Goal: Information Seeking & Learning: Learn about a topic

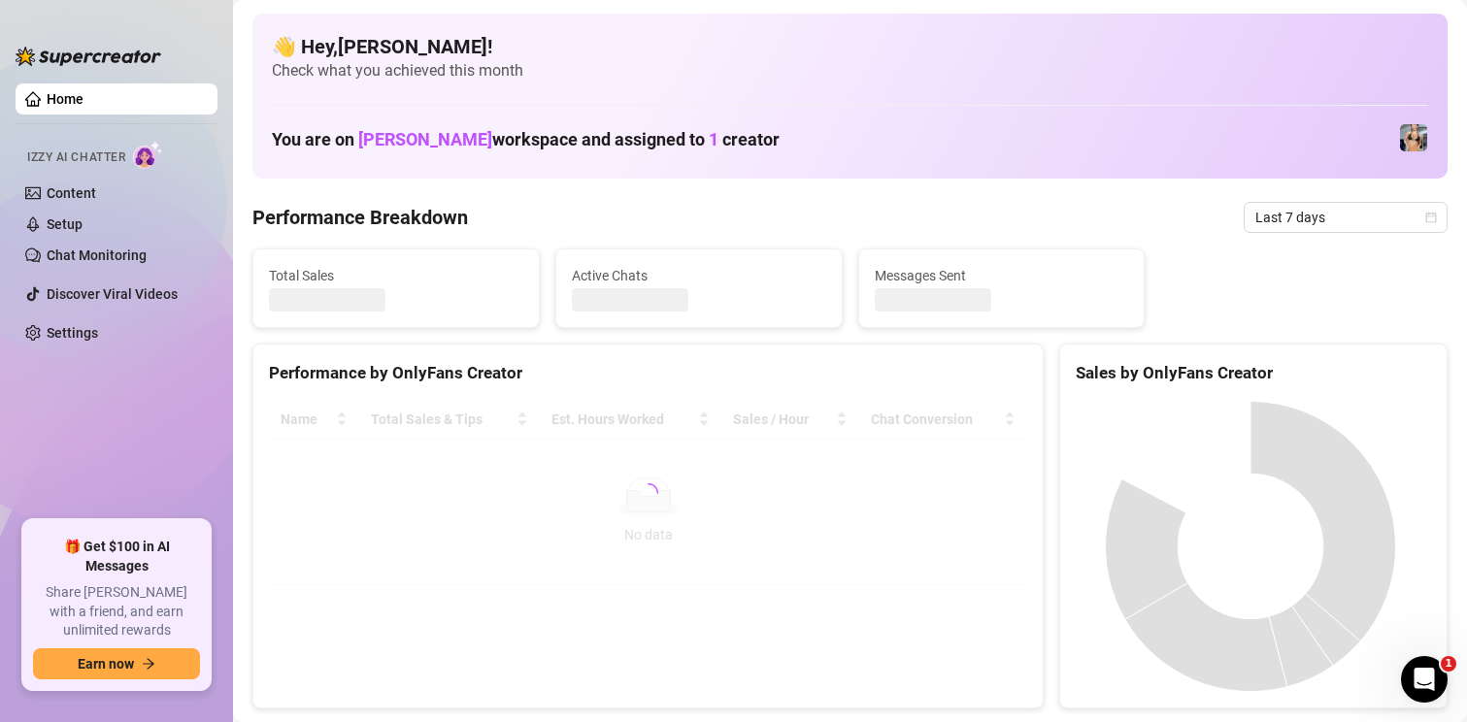
scroll to position [97, 0]
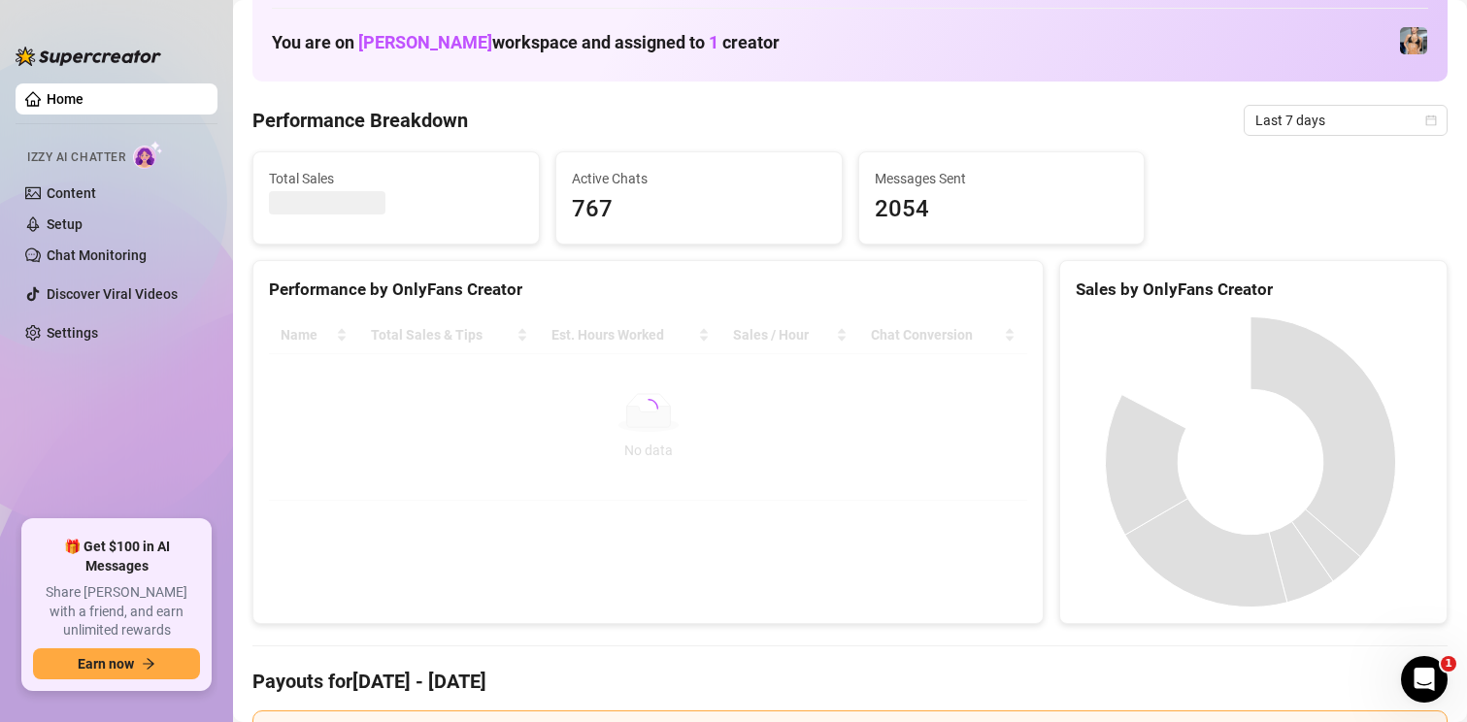
drag, startPoint x: 1416, startPoint y: 120, endPoint x: 1384, endPoint y: 140, distance: 37.5
click at [1425, 120] on icon "calendar" at bounding box center [1431, 121] width 12 height 12
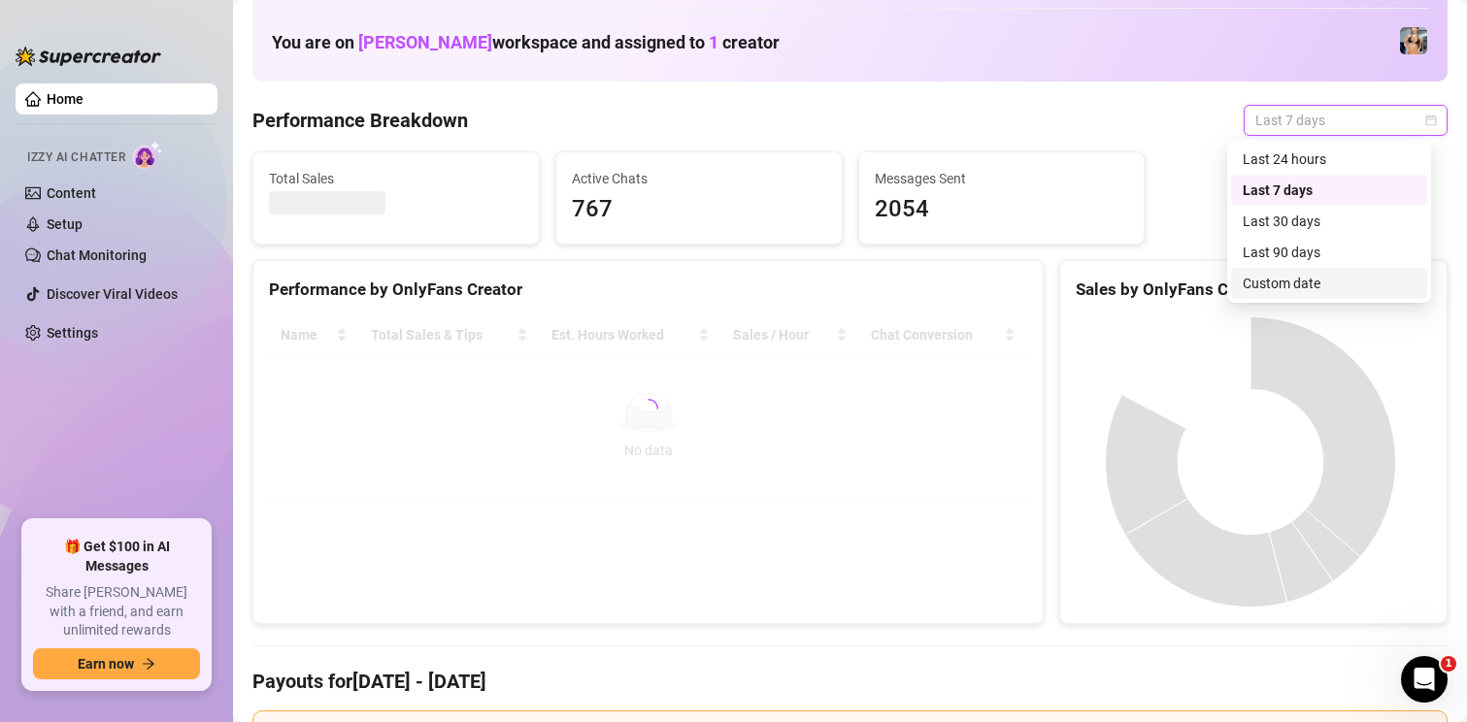
click at [1287, 274] on div "Custom date" at bounding box center [1329, 283] width 173 height 21
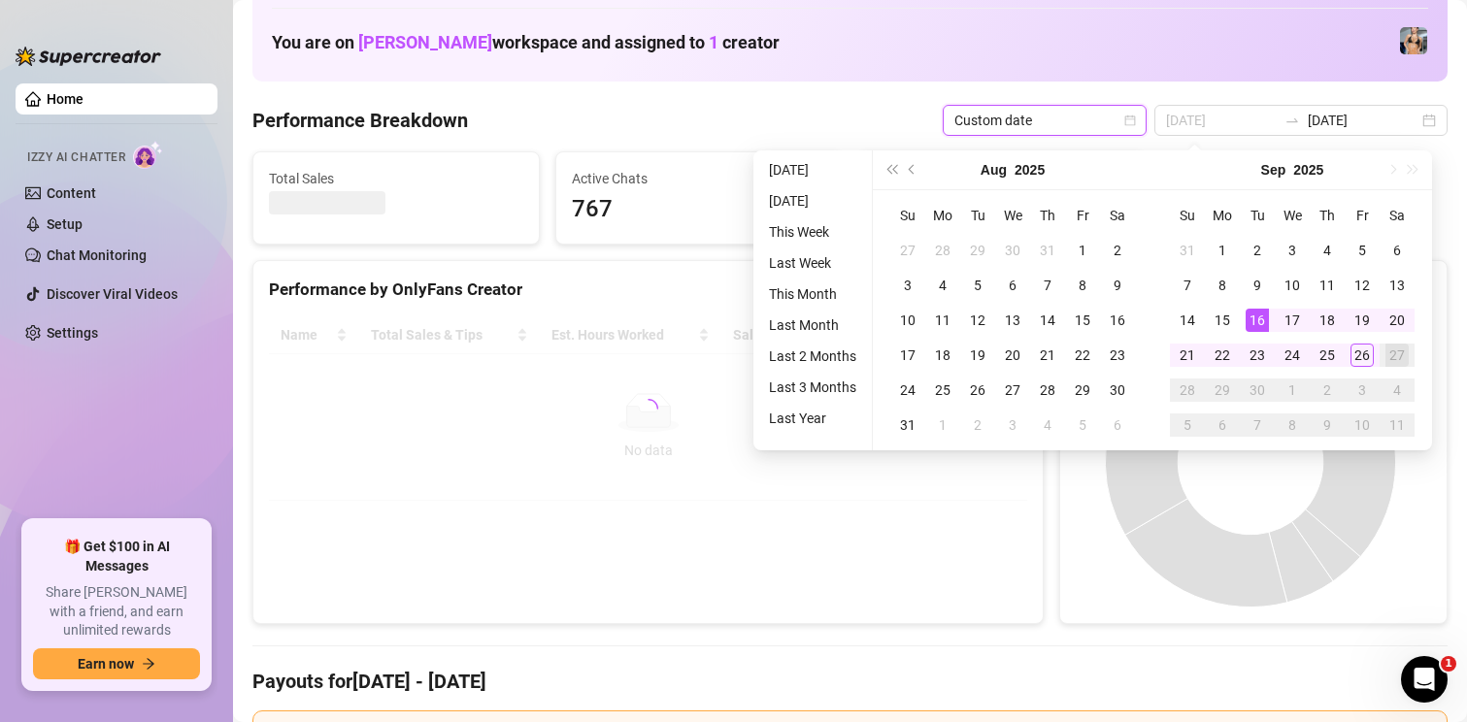
type input "[DATE]"
click at [1264, 326] on div "16" at bounding box center [1257, 320] width 23 height 23
type input "[DATE]"
click at [1363, 352] on div "26" at bounding box center [1362, 355] width 23 height 23
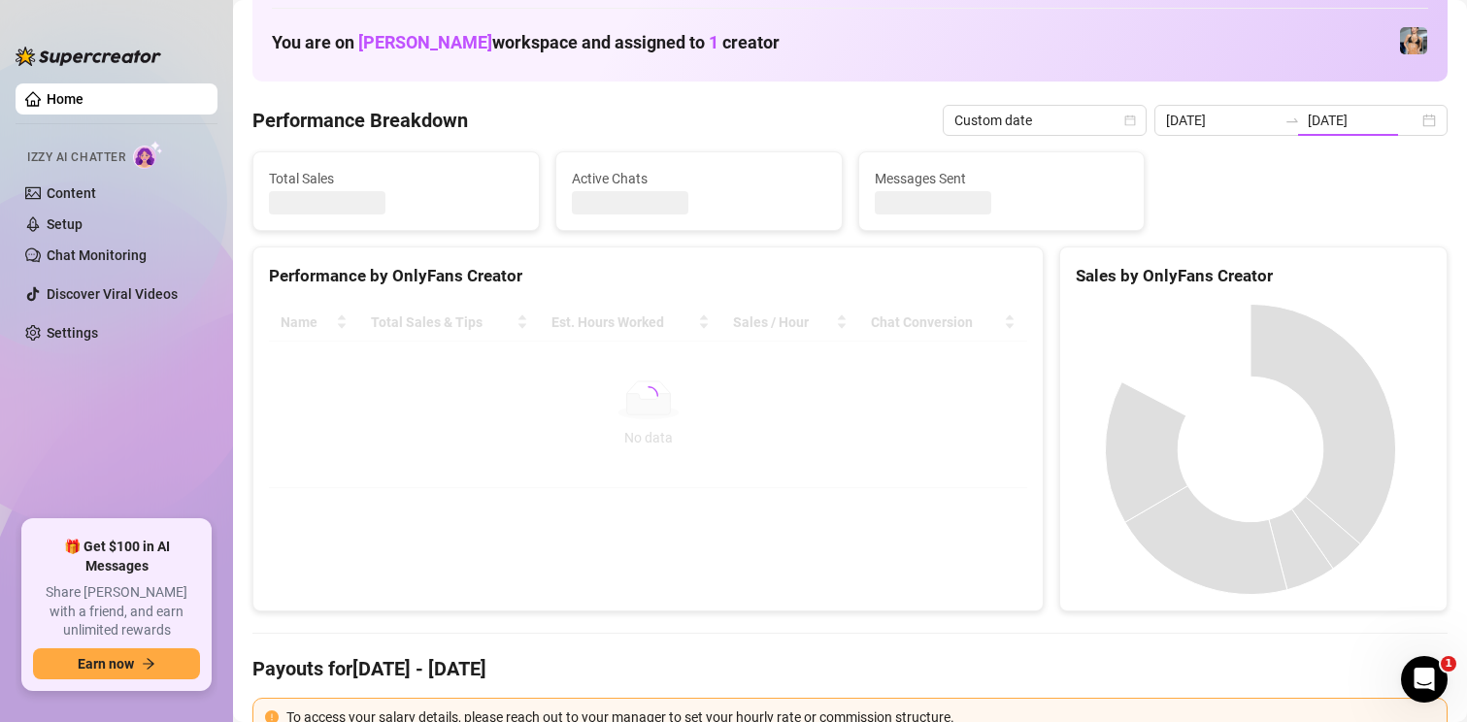
type input "[DATE]"
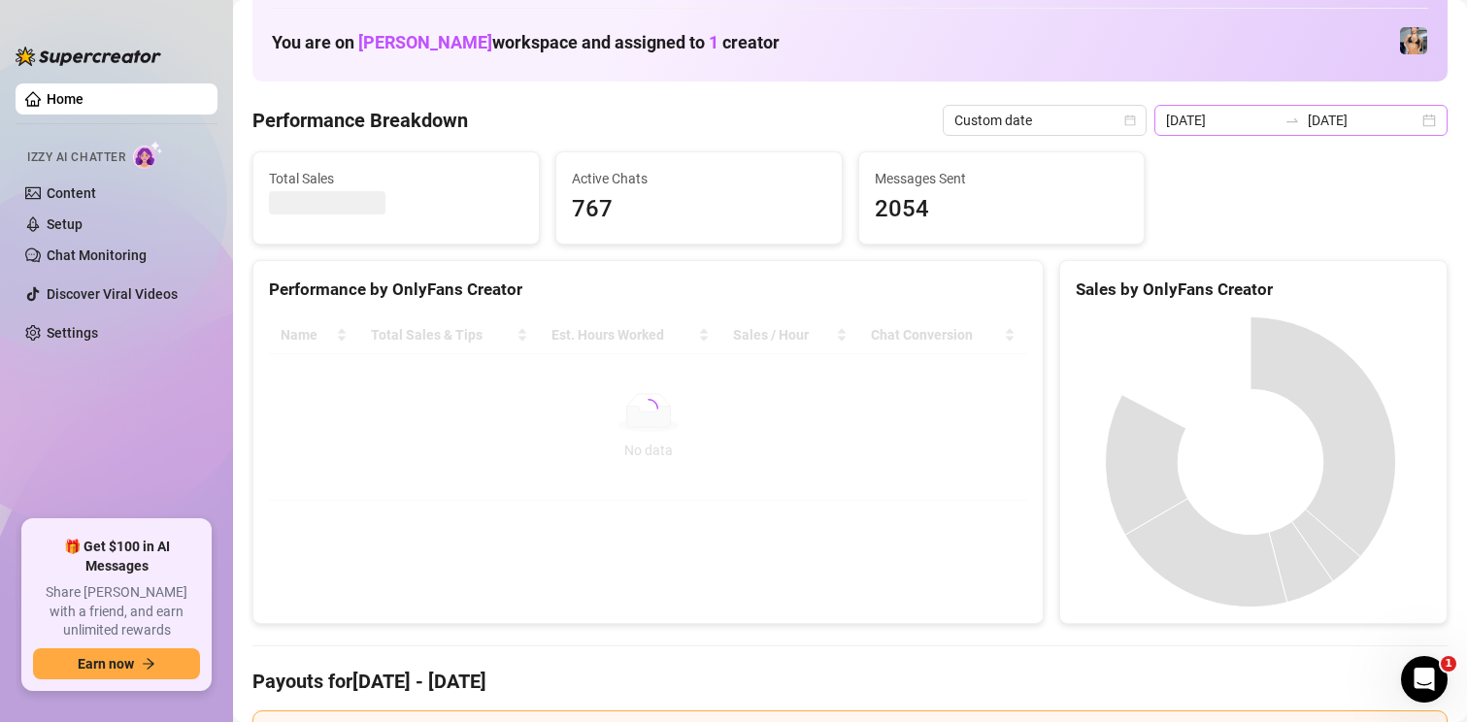
click at [1411, 126] on div "[DATE] [DATE]" at bounding box center [1301, 120] width 293 height 31
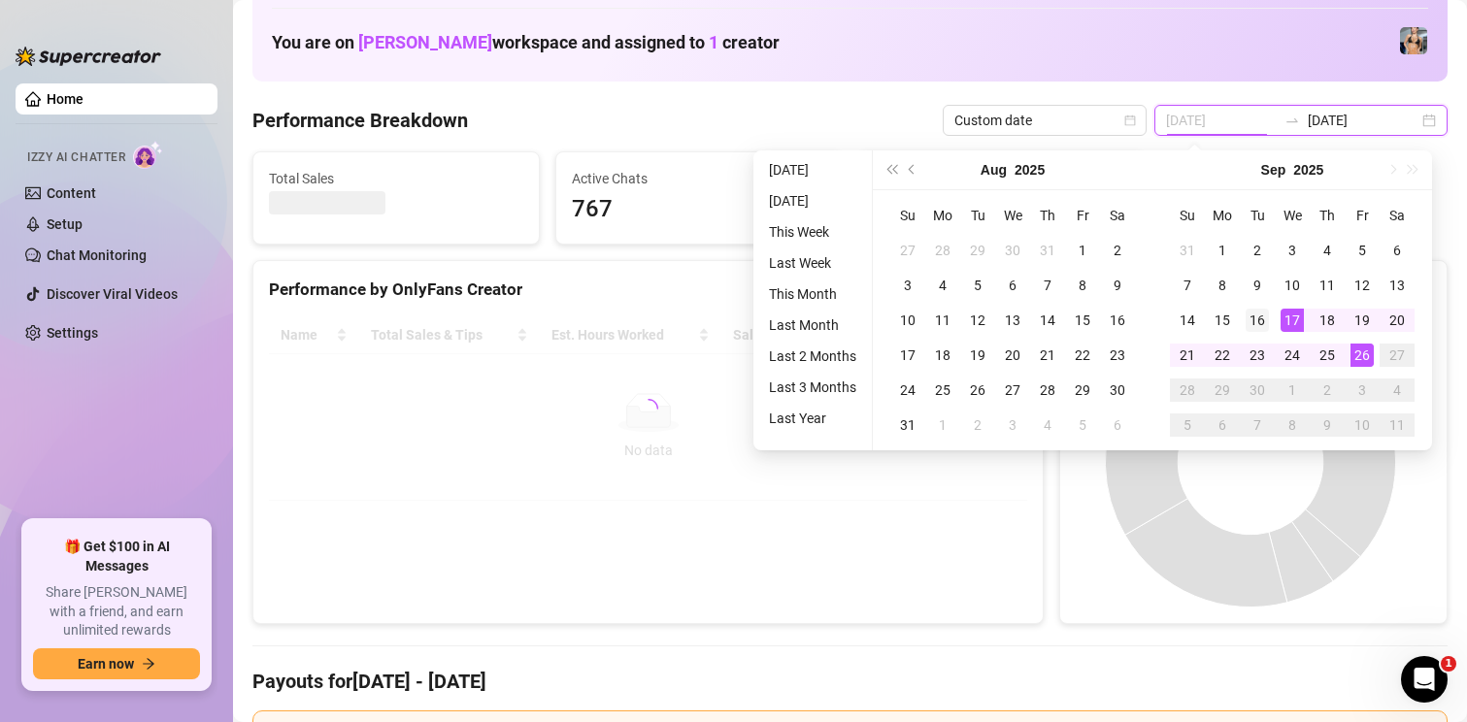
type input "[DATE]"
click at [1261, 318] on div "16" at bounding box center [1257, 320] width 23 height 23
type input "[DATE]"
drag, startPoint x: 1364, startPoint y: 352, endPoint x: 1121, endPoint y: 250, distance: 263.7
click at [1365, 353] on div "26" at bounding box center [1362, 355] width 23 height 23
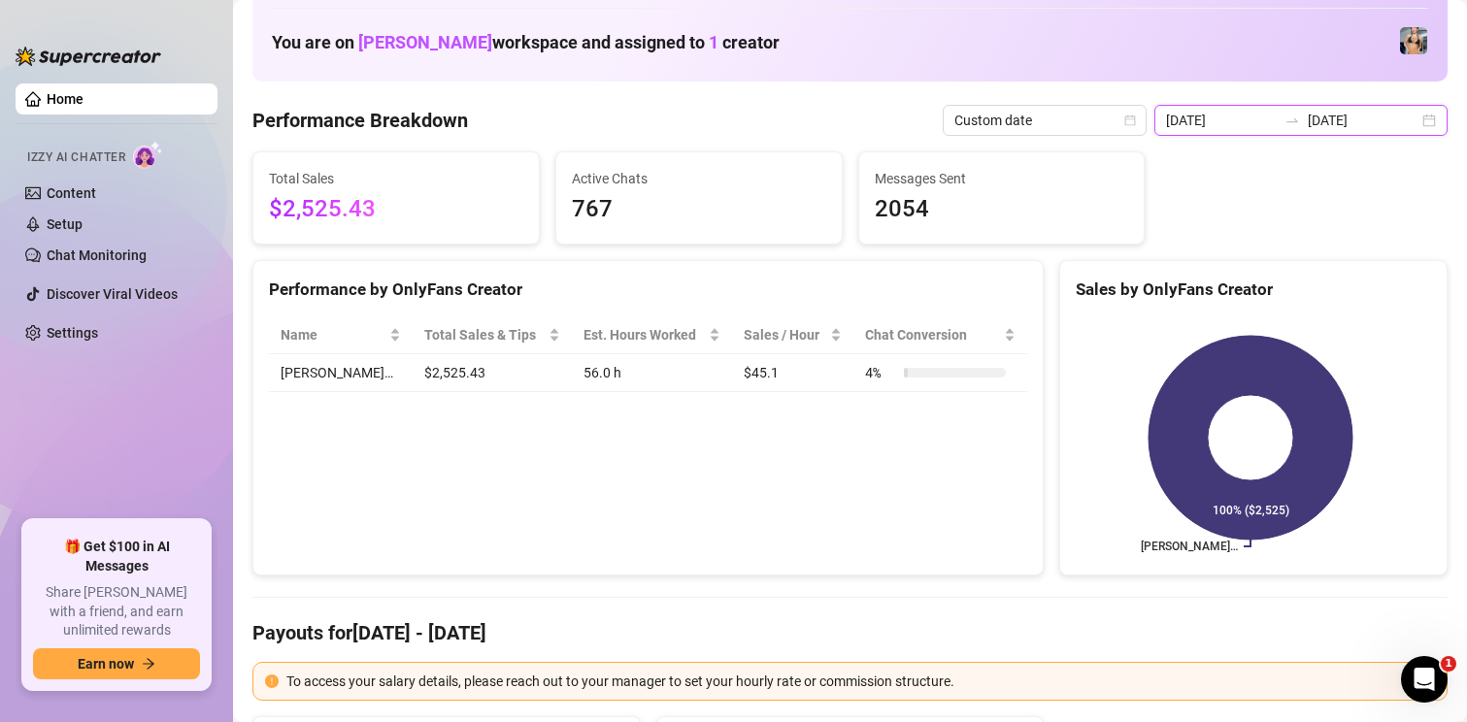
click at [1212, 119] on input "[DATE]" at bounding box center [1221, 120] width 111 height 21
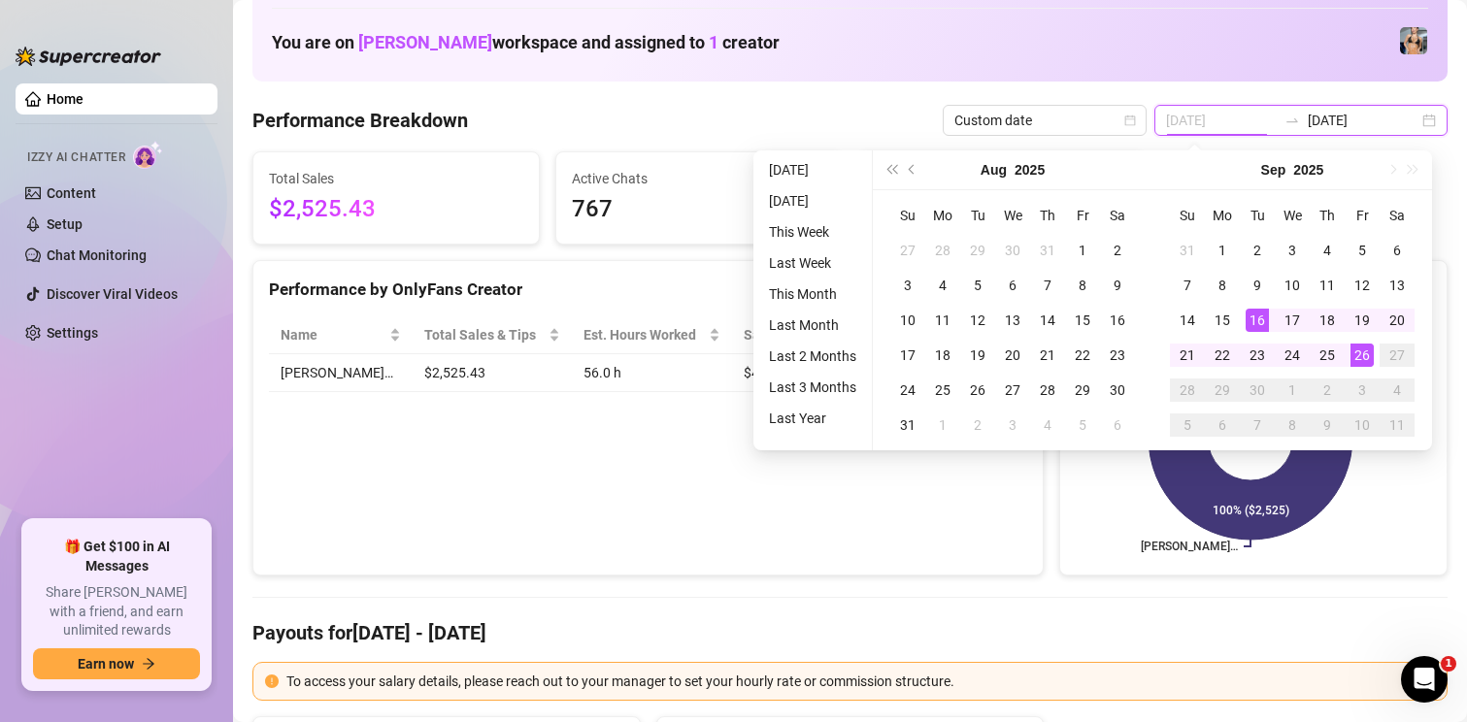
type input "[DATE]"
click at [1258, 325] on div "16" at bounding box center [1257, 320] width 23 height 23
type input "[DATE]"
click at [1358, 360] on div "26" at bounding box center [1362, 355] width 23 height 23
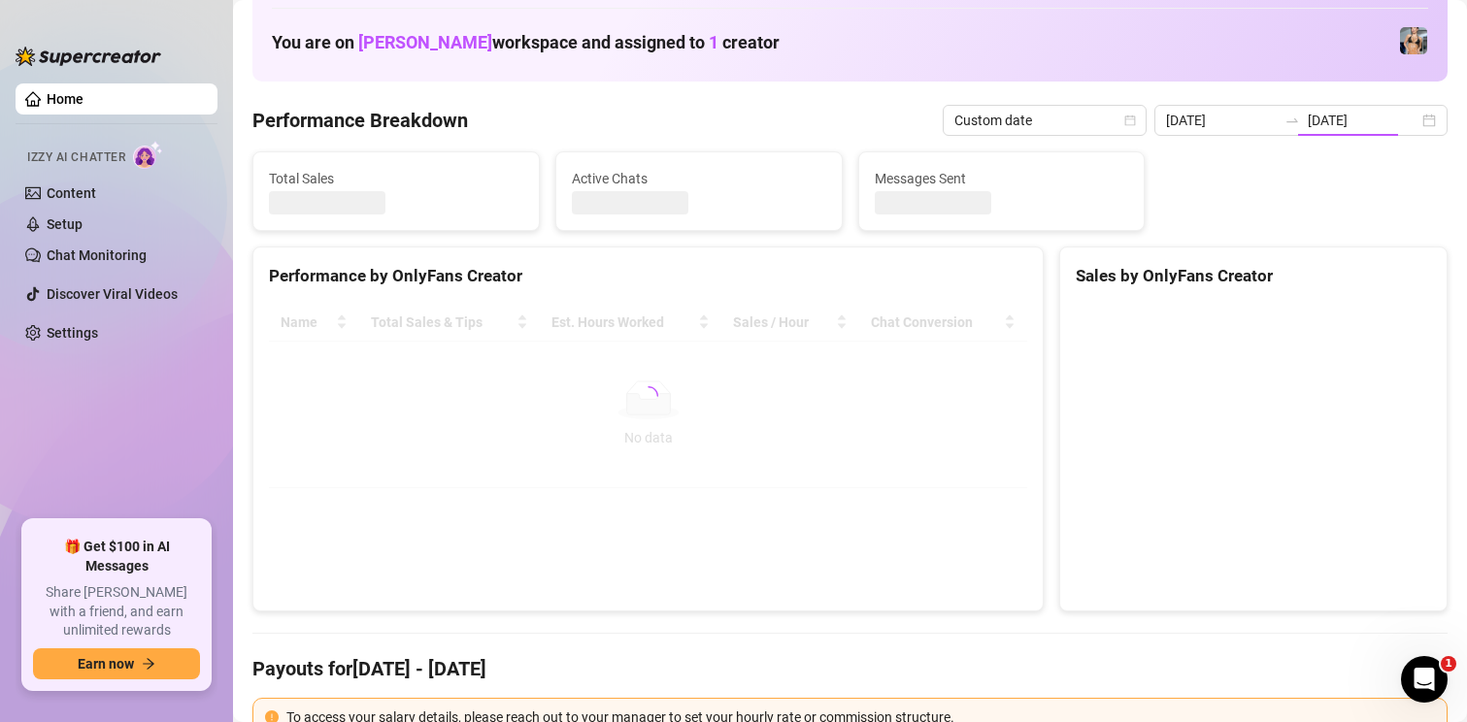
type input "[DATE]"
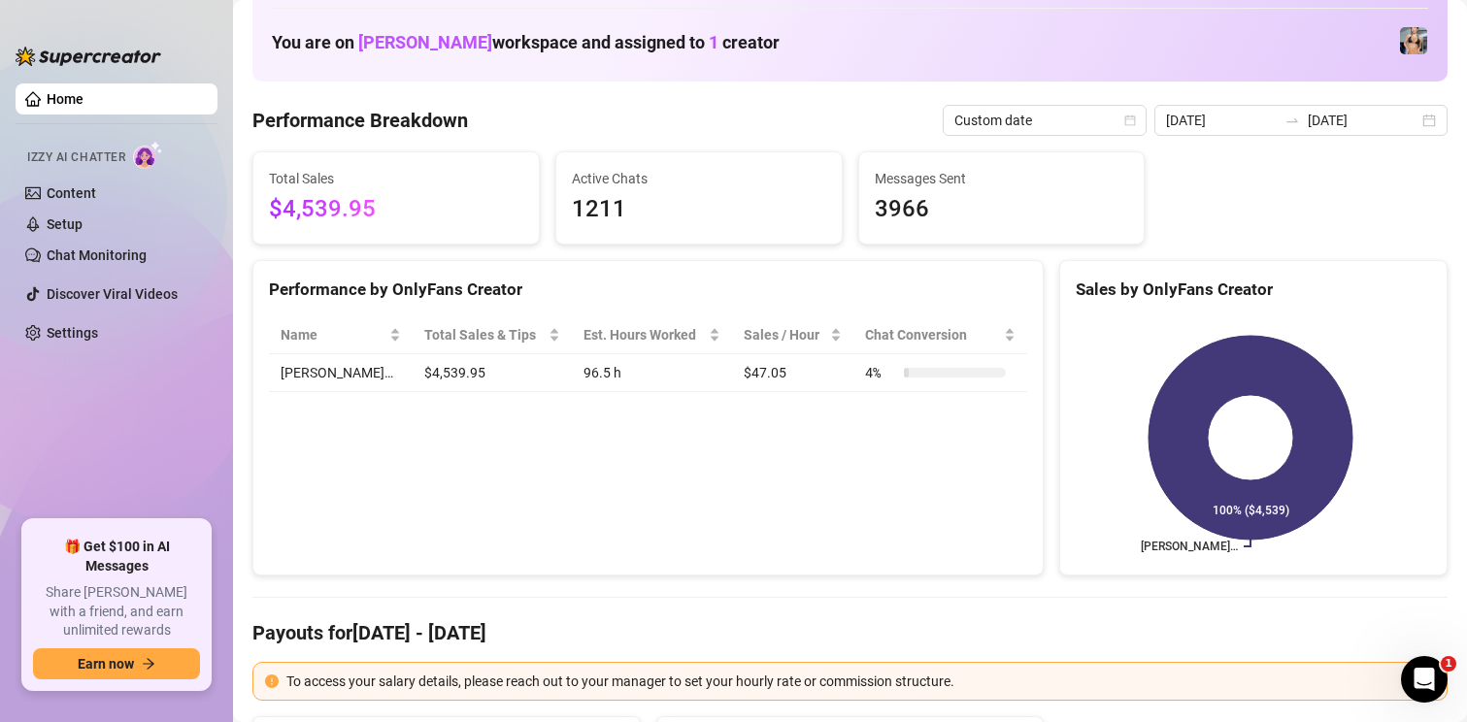
click at [896, 478] on div "Performance by OnlyFans Creator Name Total Sales & Tips Est. Hours Worked Sales…" at bounding box center [647, 418] width 791 height 317
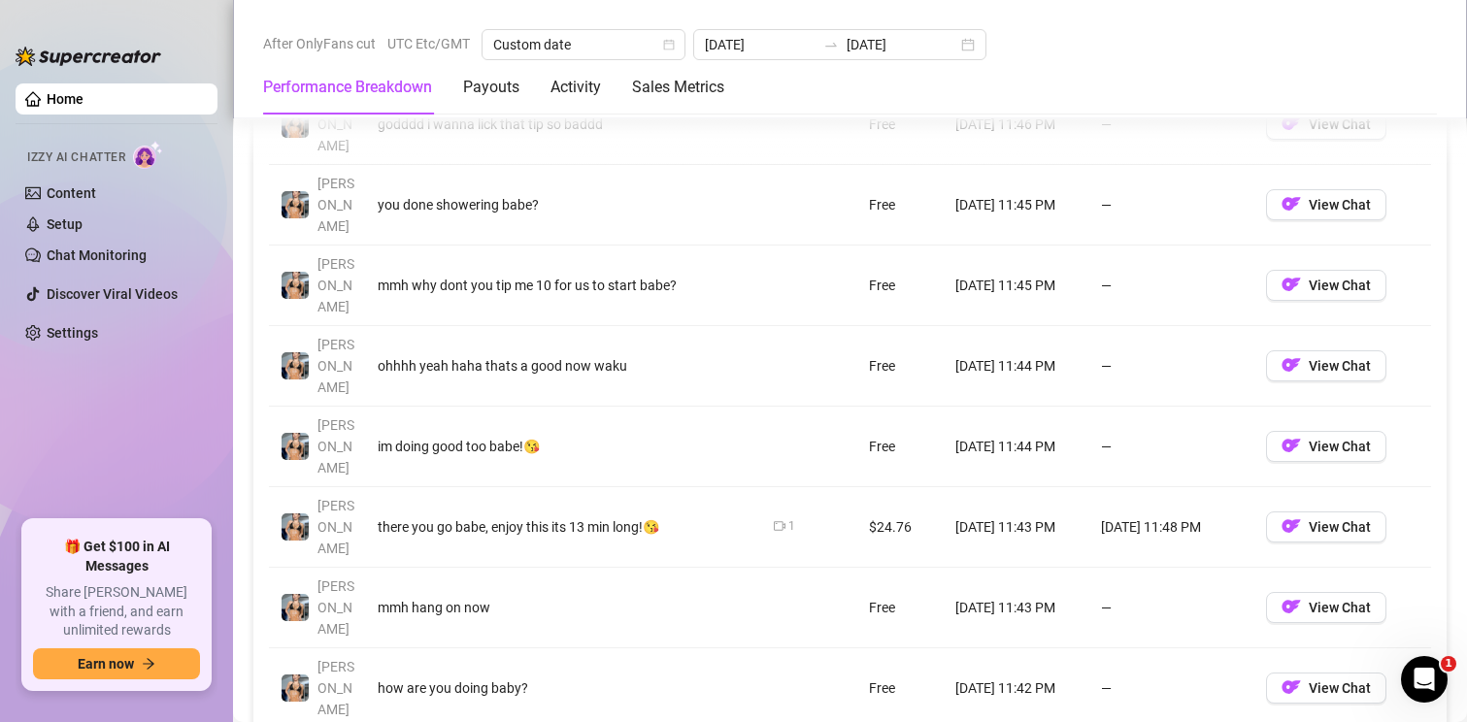
scroll to position [2136, 0]
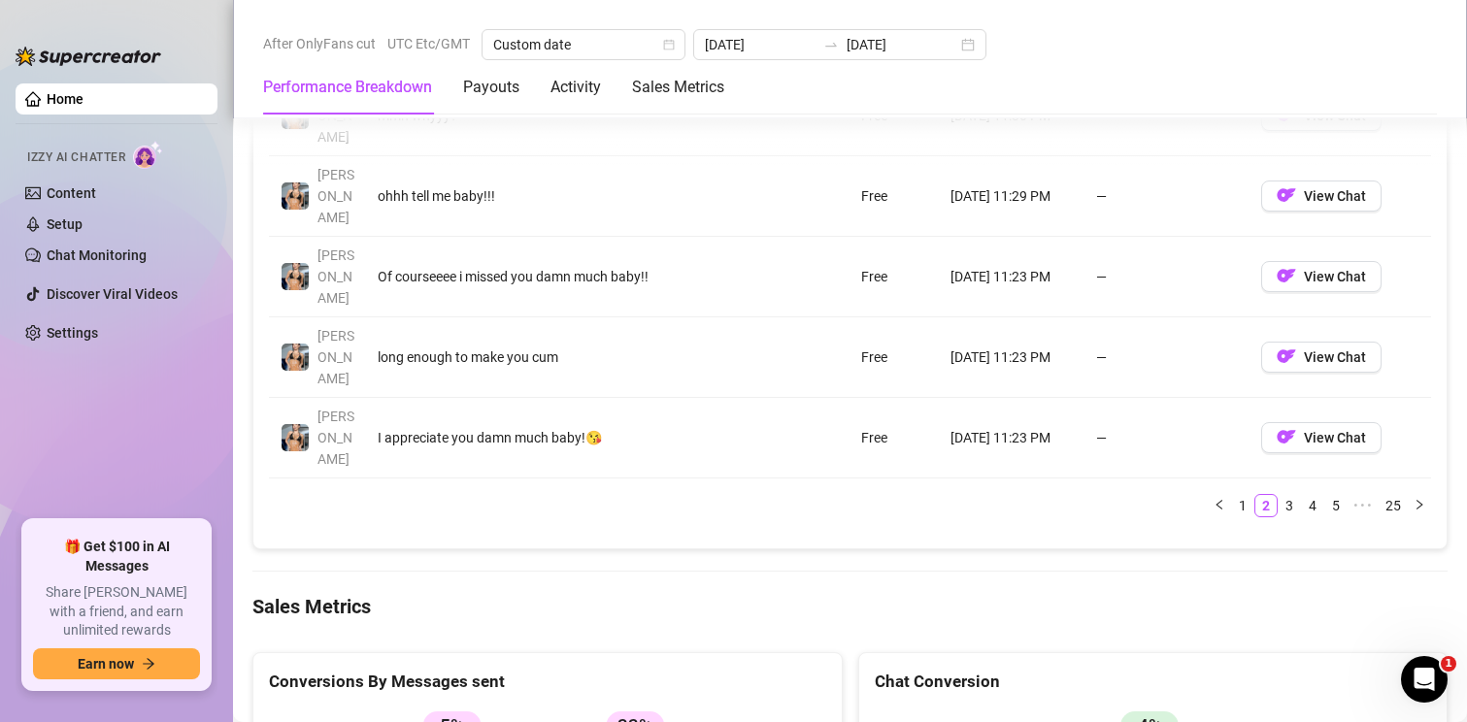
scroll to position [2233, 0]
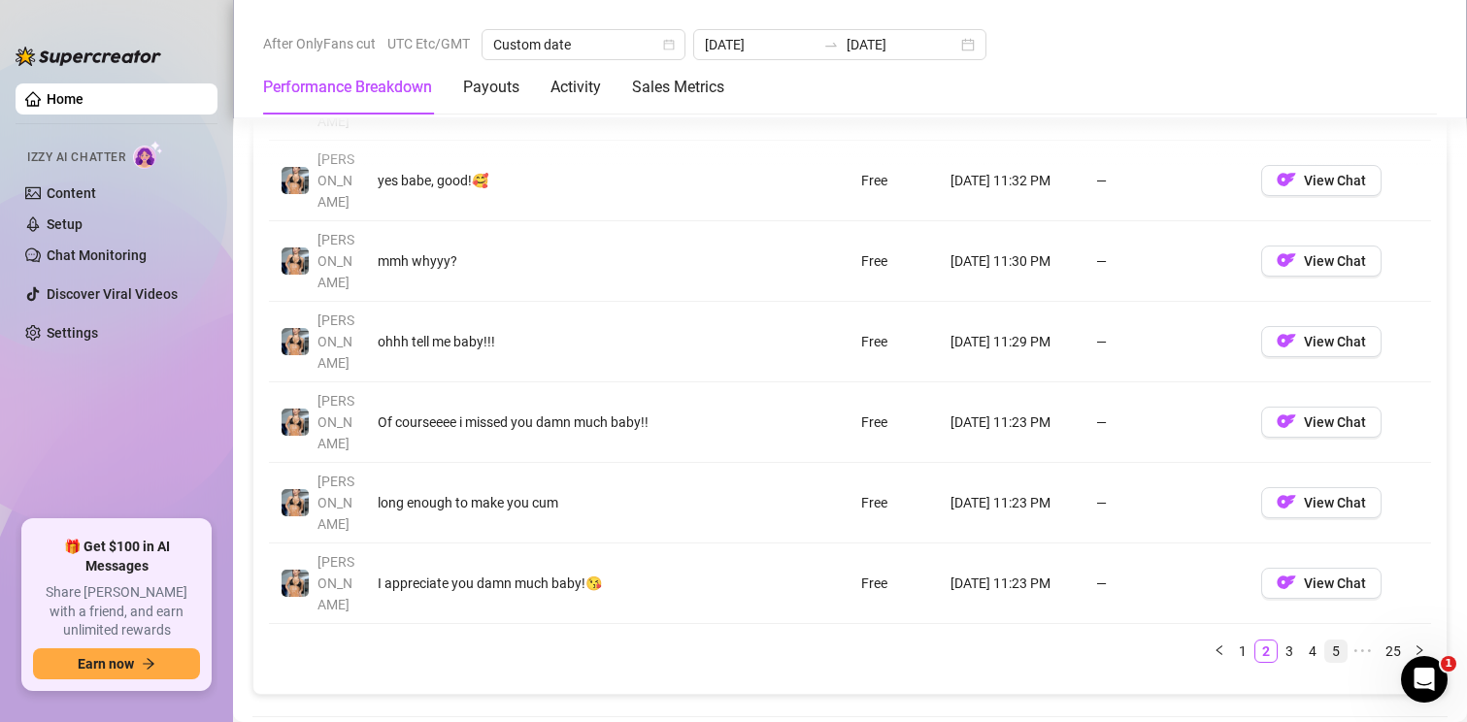
click at [1325, 641] on link "5" at bounding box center [1335, 651] width 21 height 21
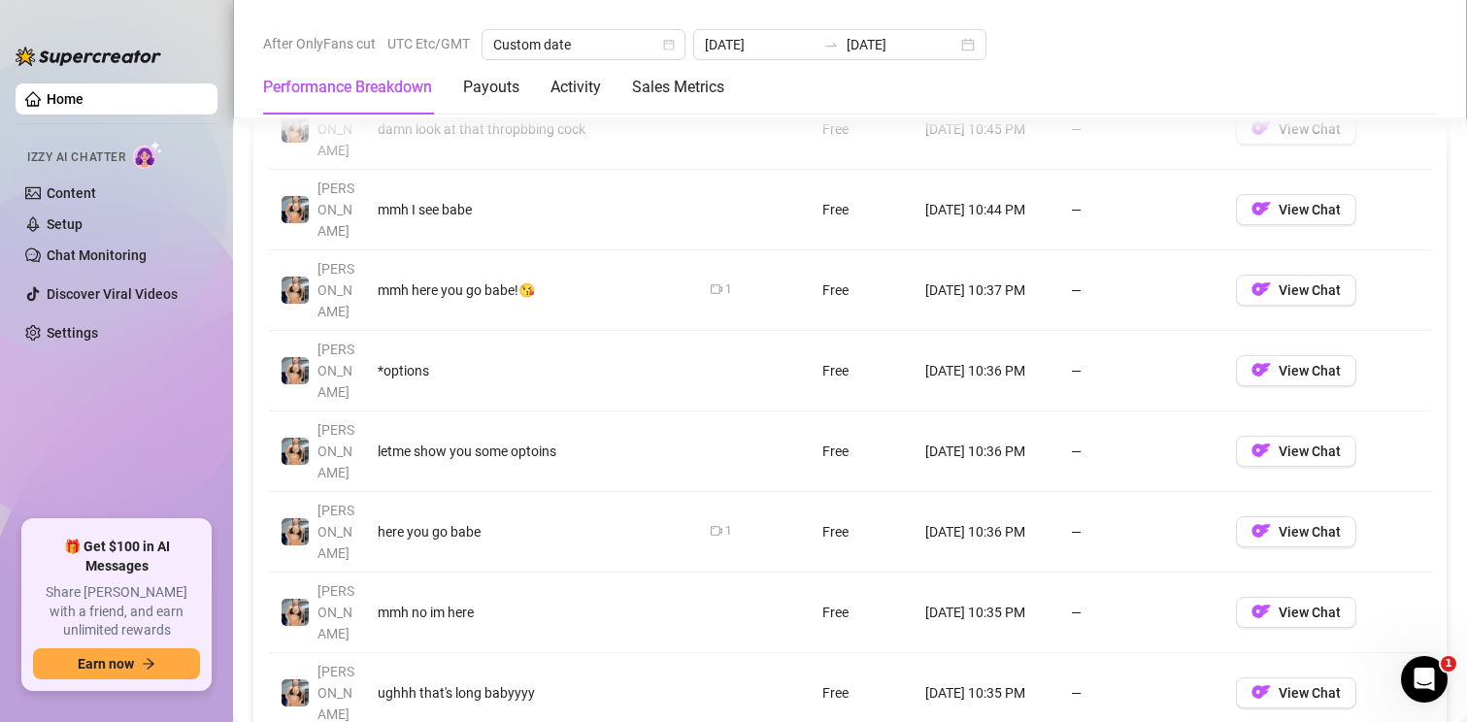
scroll to position [2136, 0]
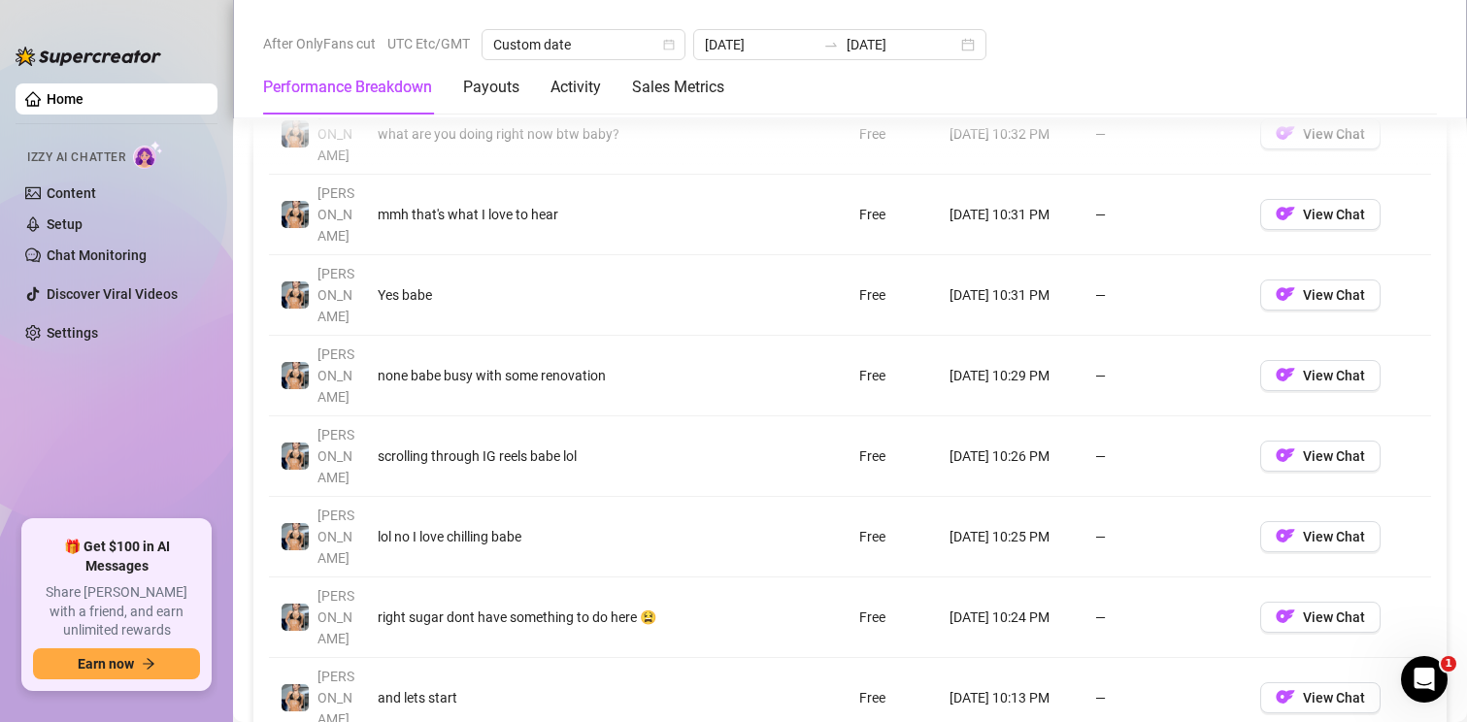
scroll to position [2039, 0]
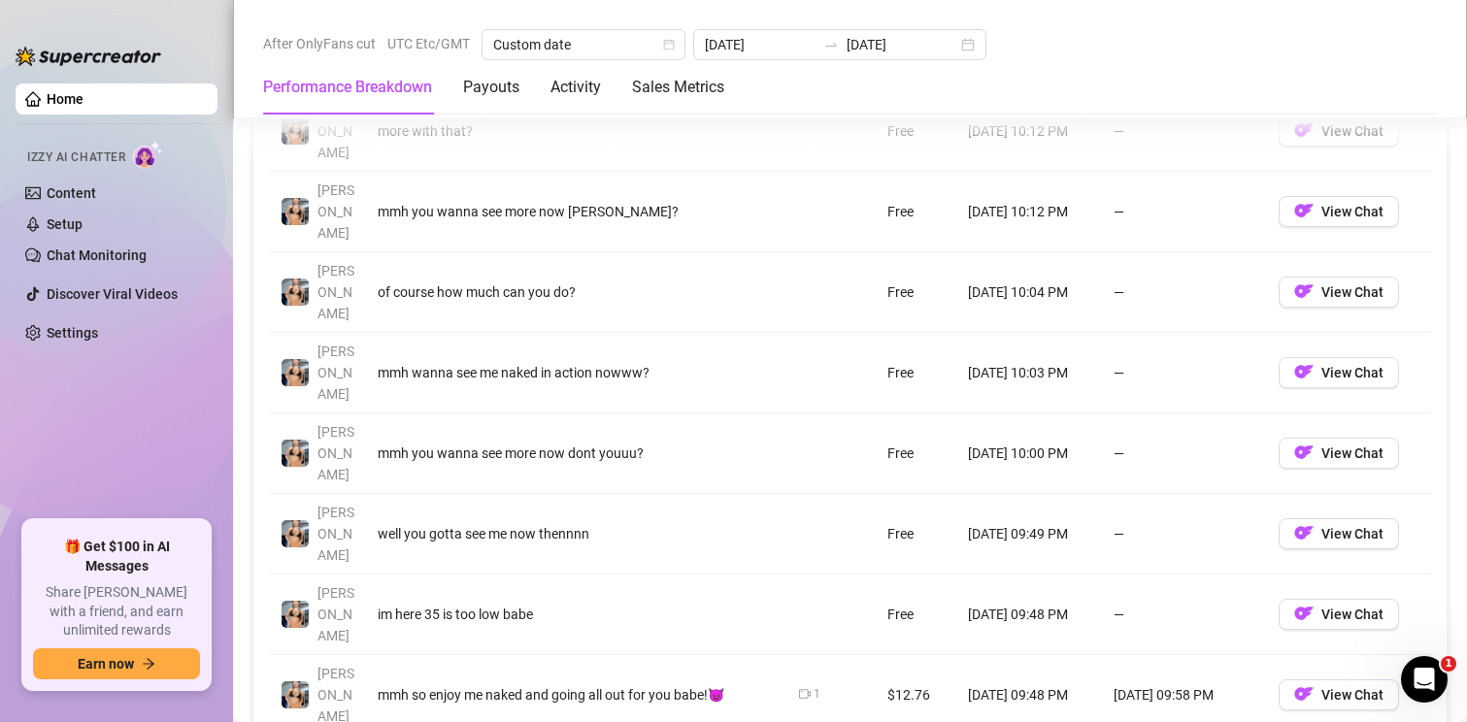
scroll to position [2136, 0]
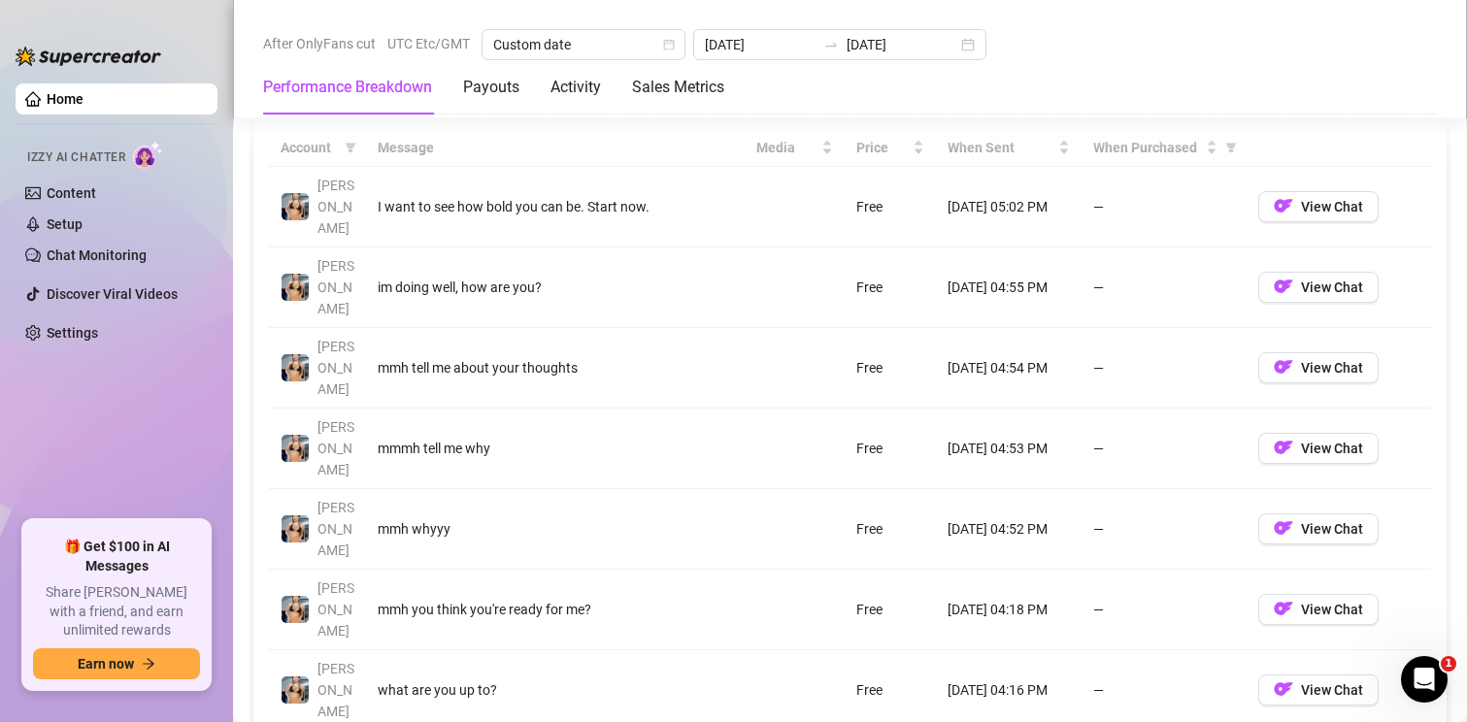
scroll to position [2039, 0]
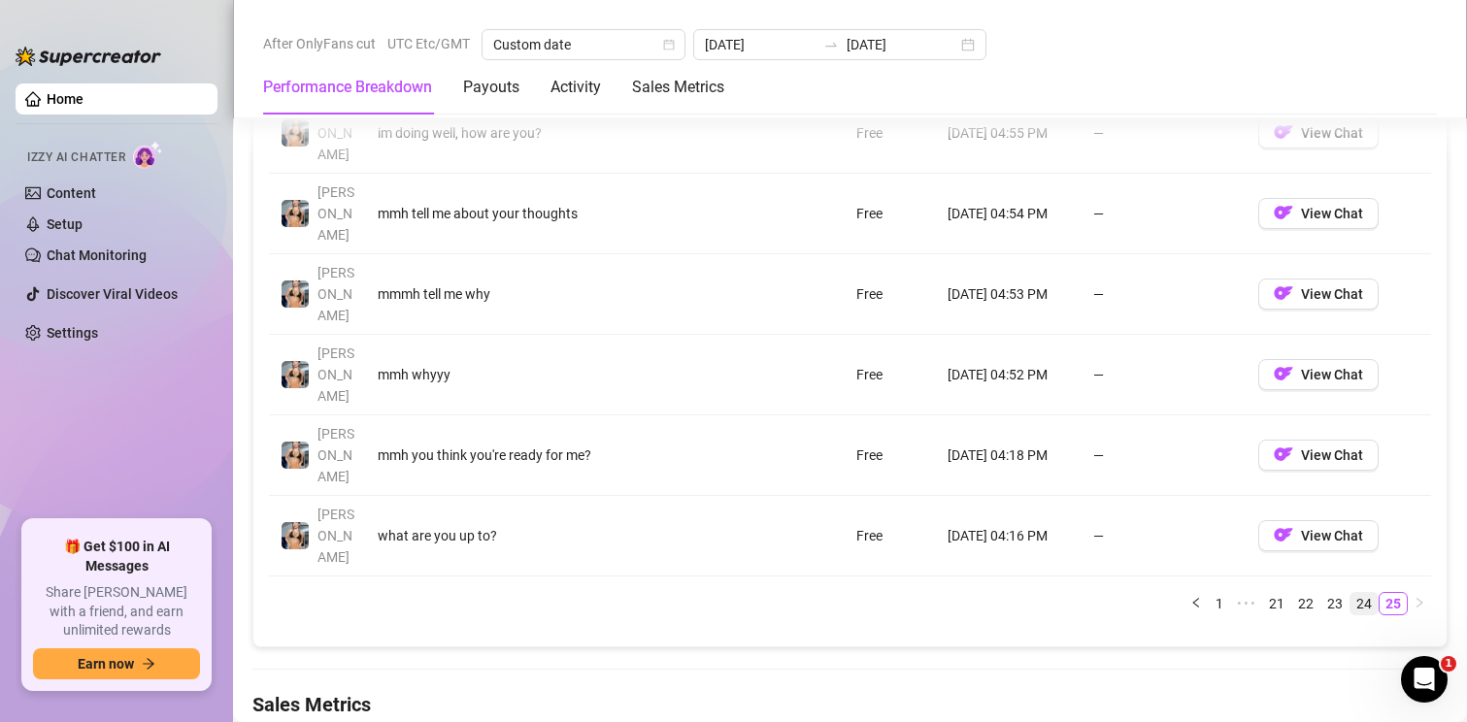
click at [1351, 593] on link "24" at bounding box center [1364, 603] width 27 height 21
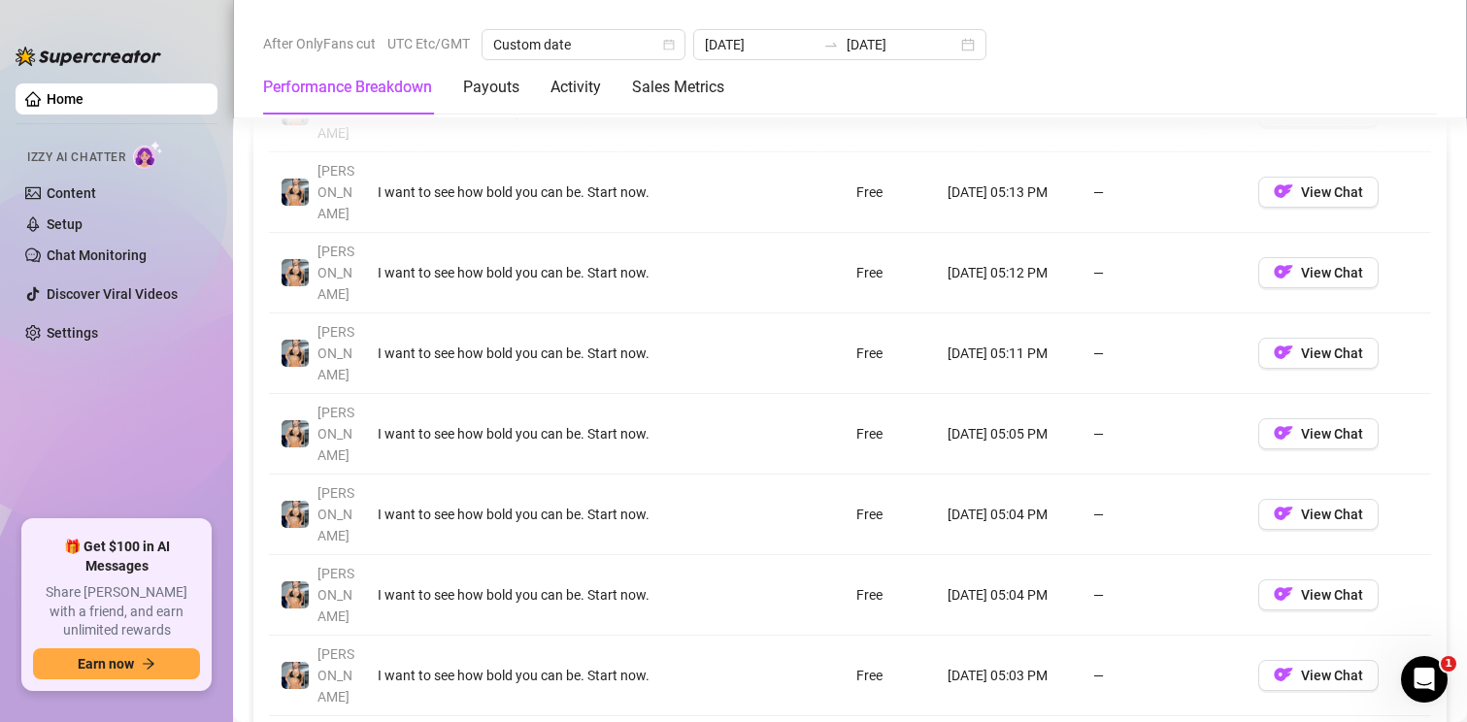
scroll to position [2233, 0]
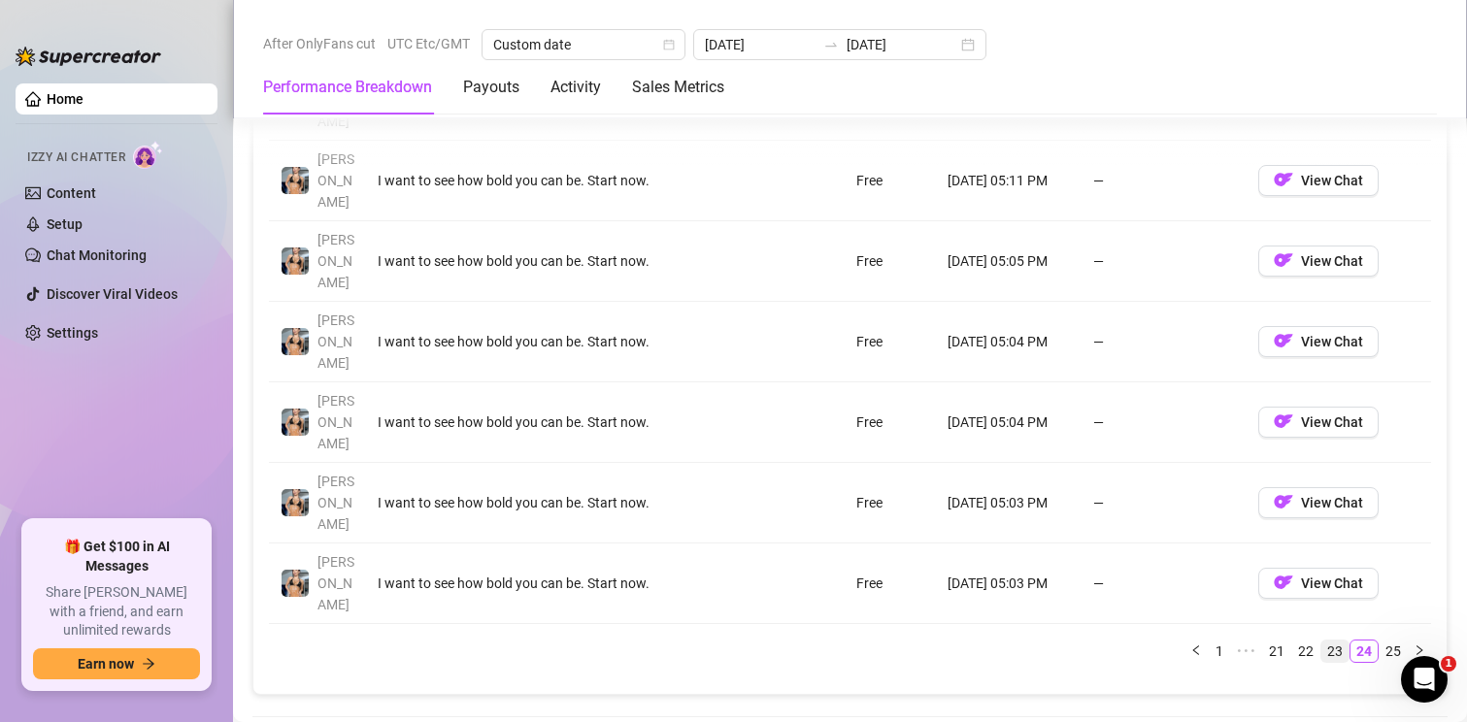
click at [1322, 641] on link "23" at bounding box center [1335, 651] width 27 height 21
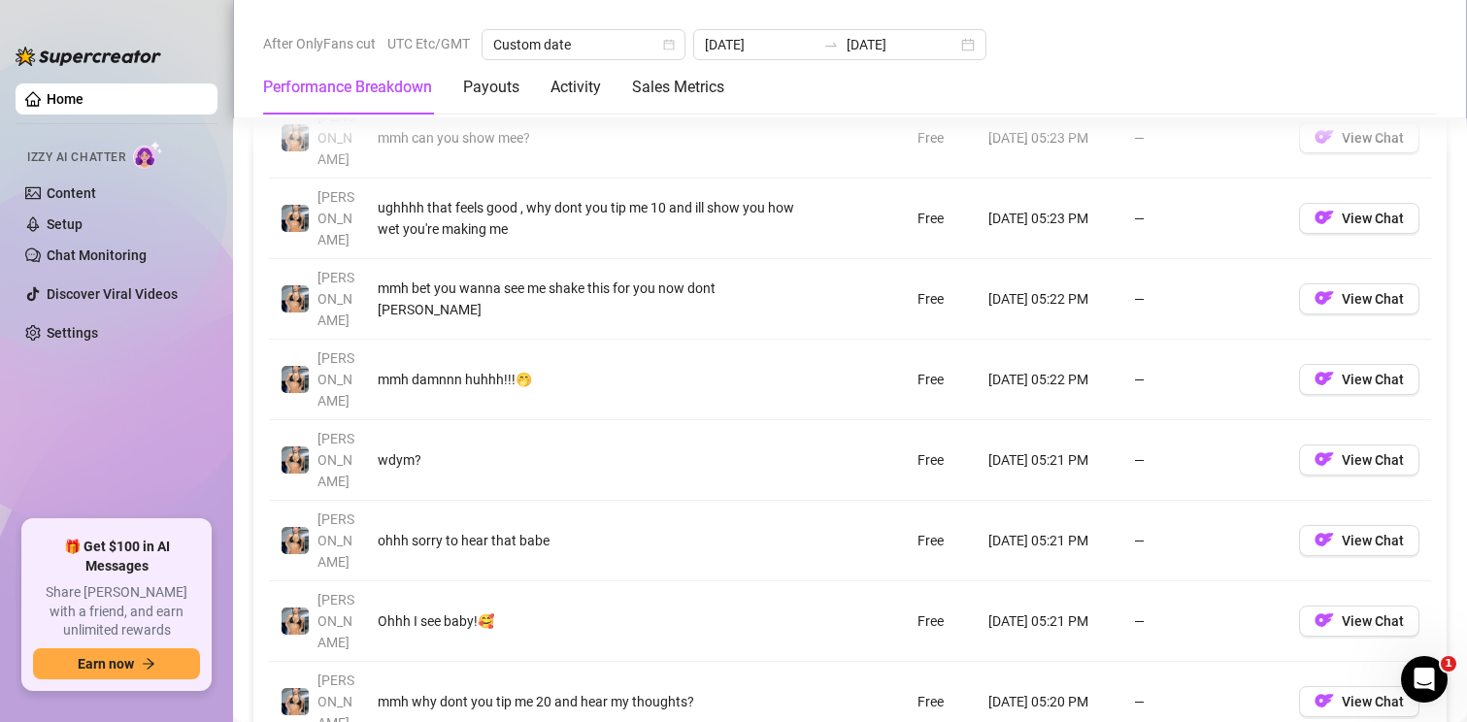
scroll to position [2136, 0]
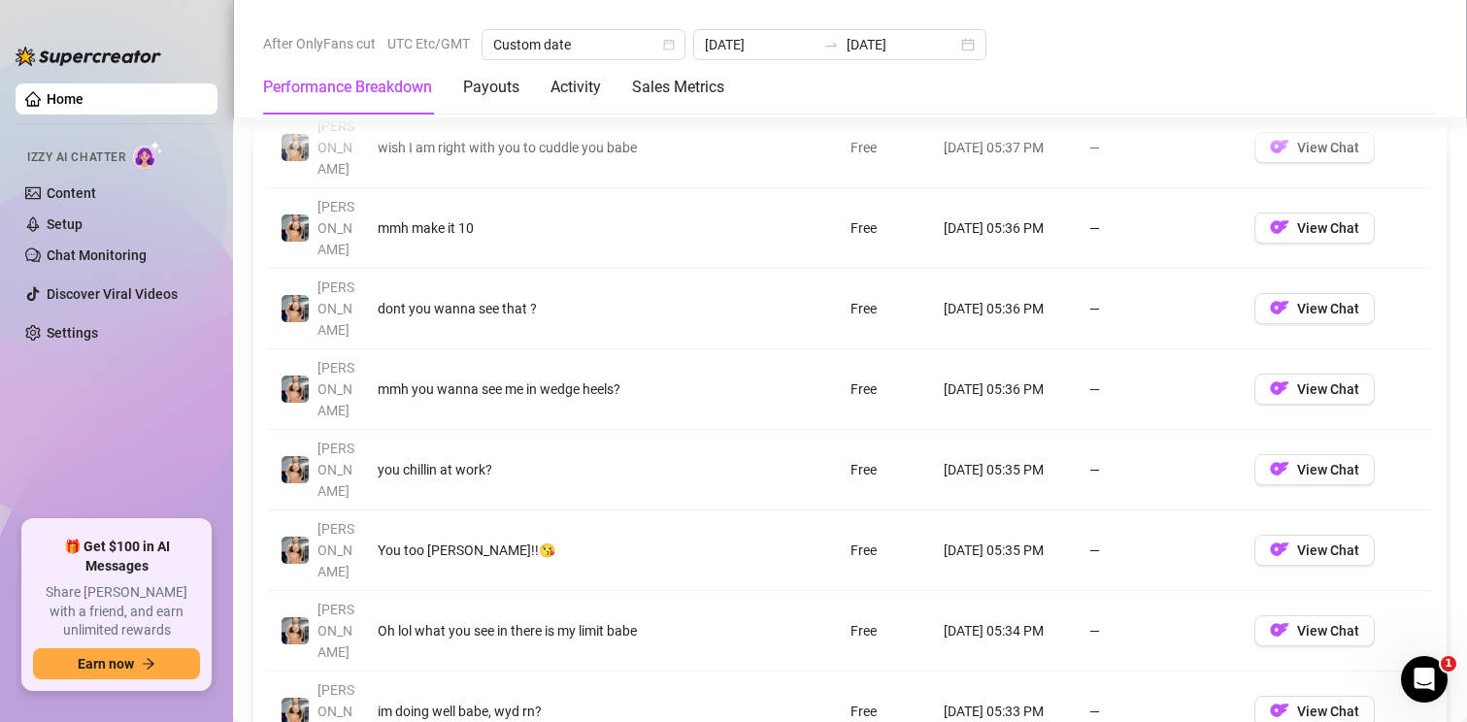
scroll to position [2039, 0]
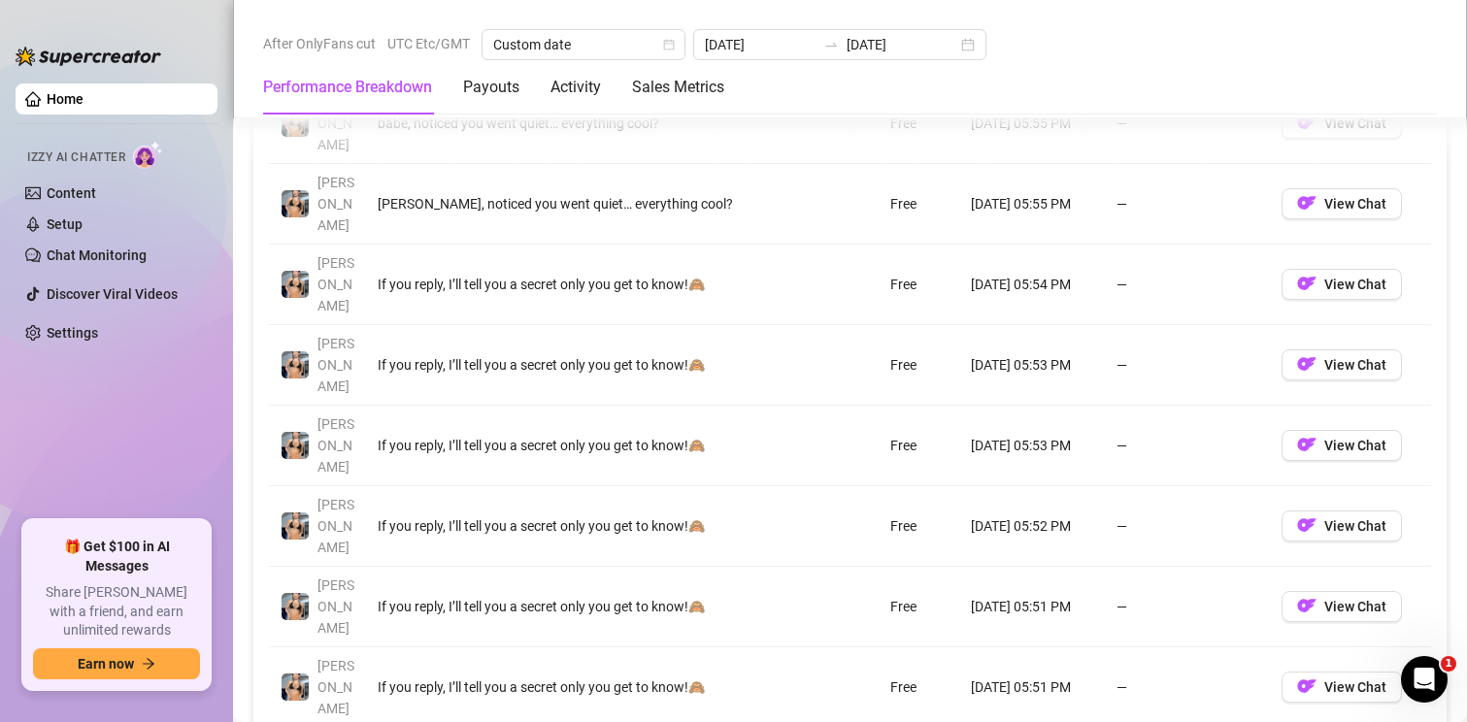
scroll to position [2136, 0]
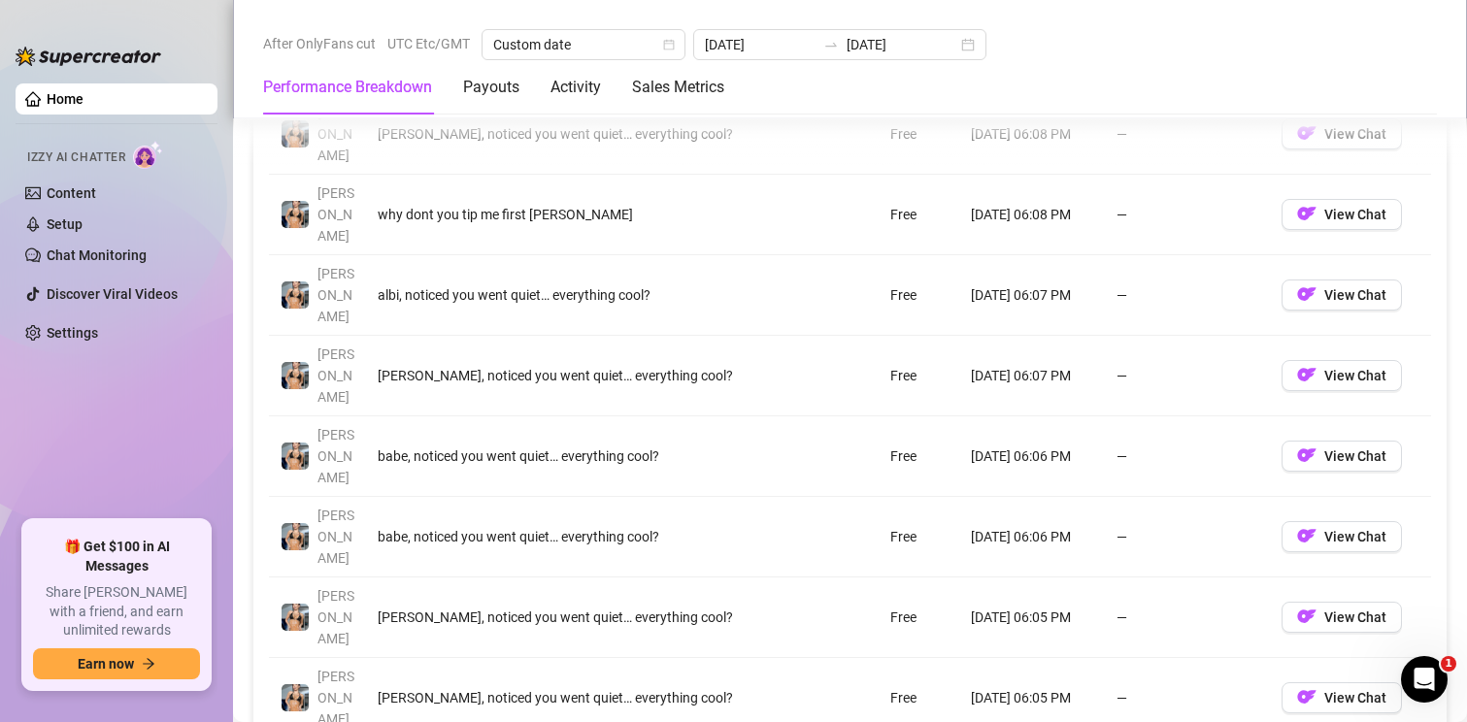
scroll to position [2039, 0]
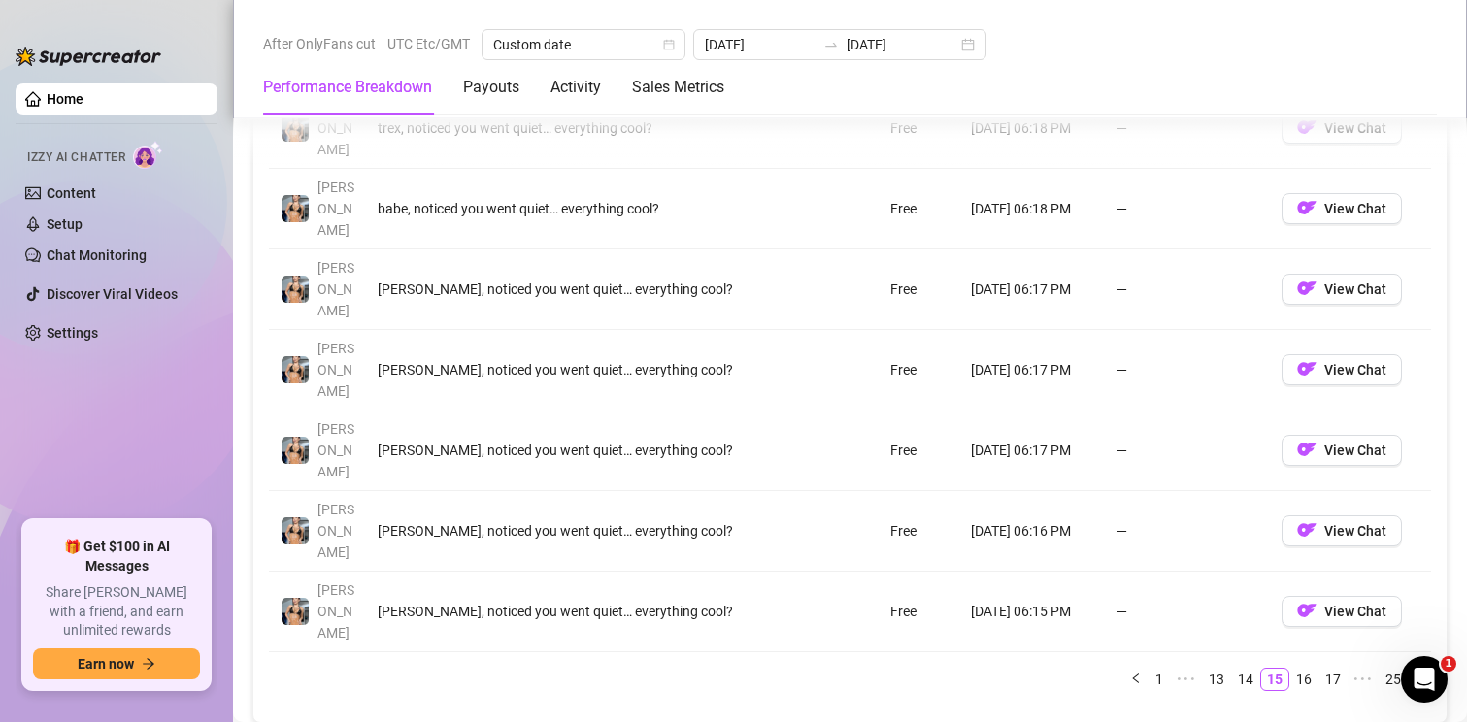
scroll to position [2233, 0]
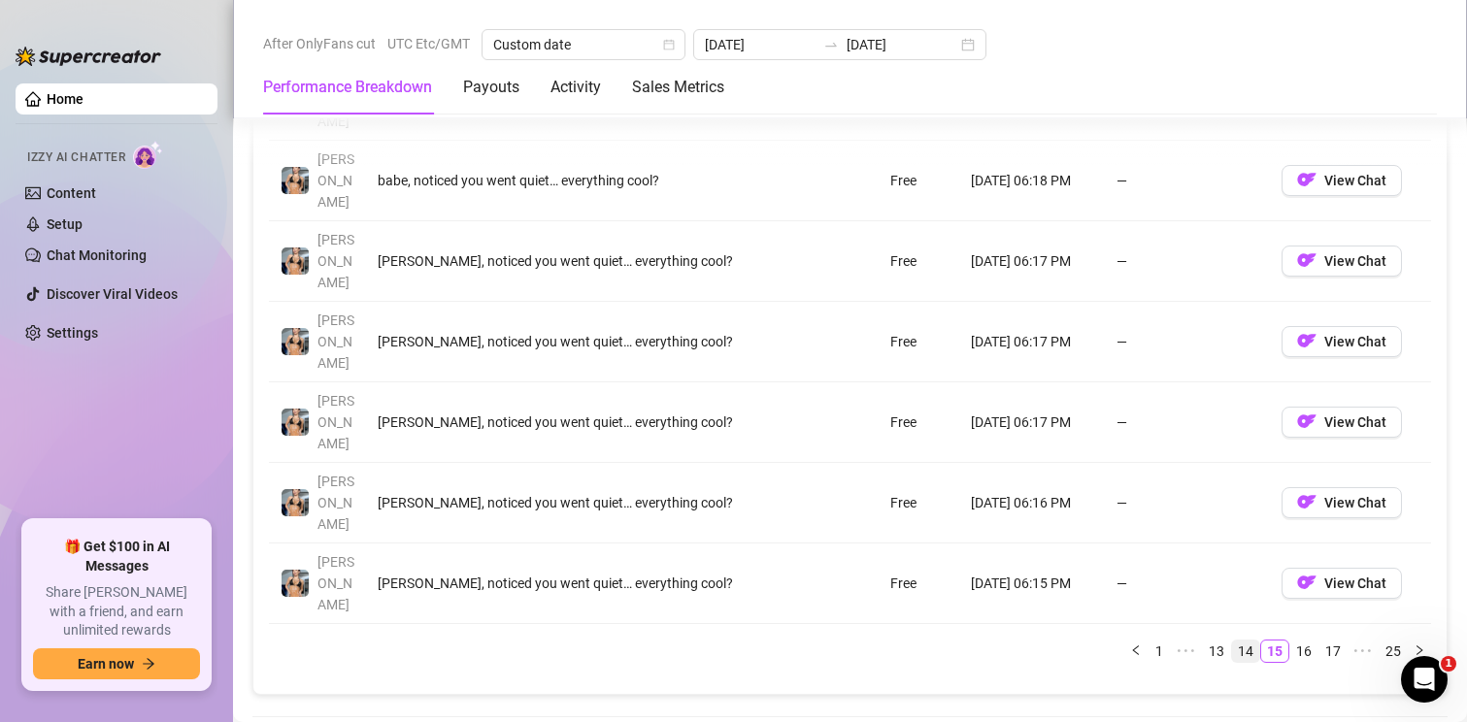
click at [1234, 641] on link "14" at bounding box center [1245, 651] width 27 height 21
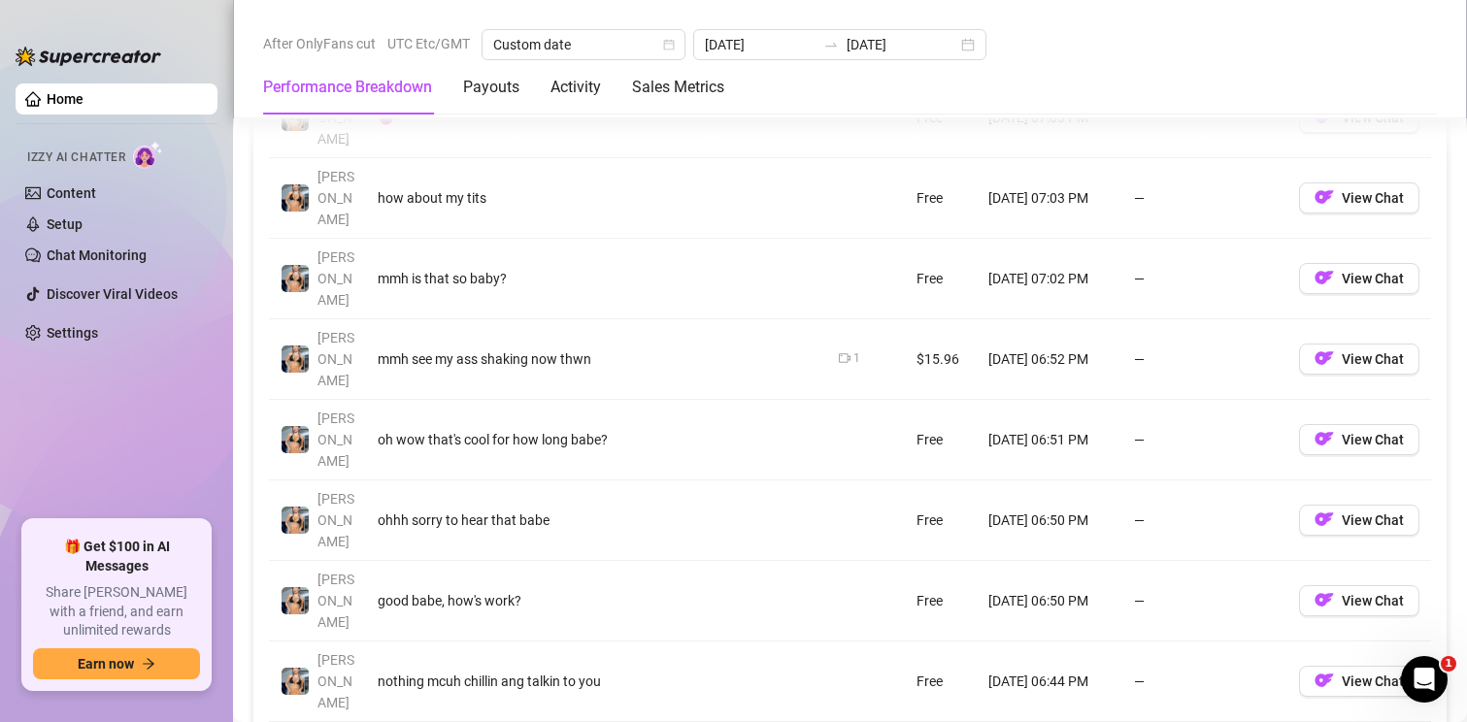
scroll to position [2136, 0]
